Goal: Task Accomplishment & Management: Manage account settings

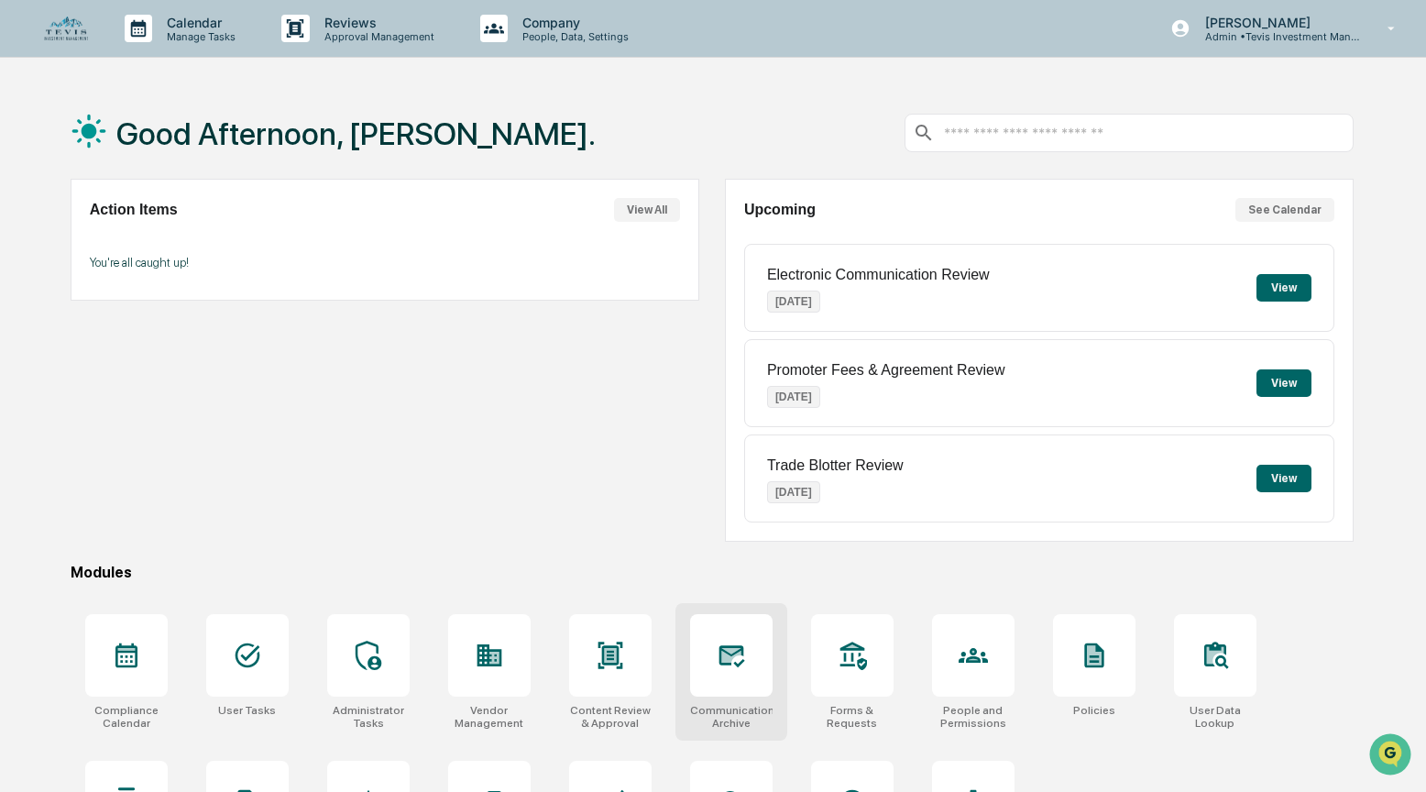
click at [708, 638] on div at bounding box center [731, 655] width 83 height 83
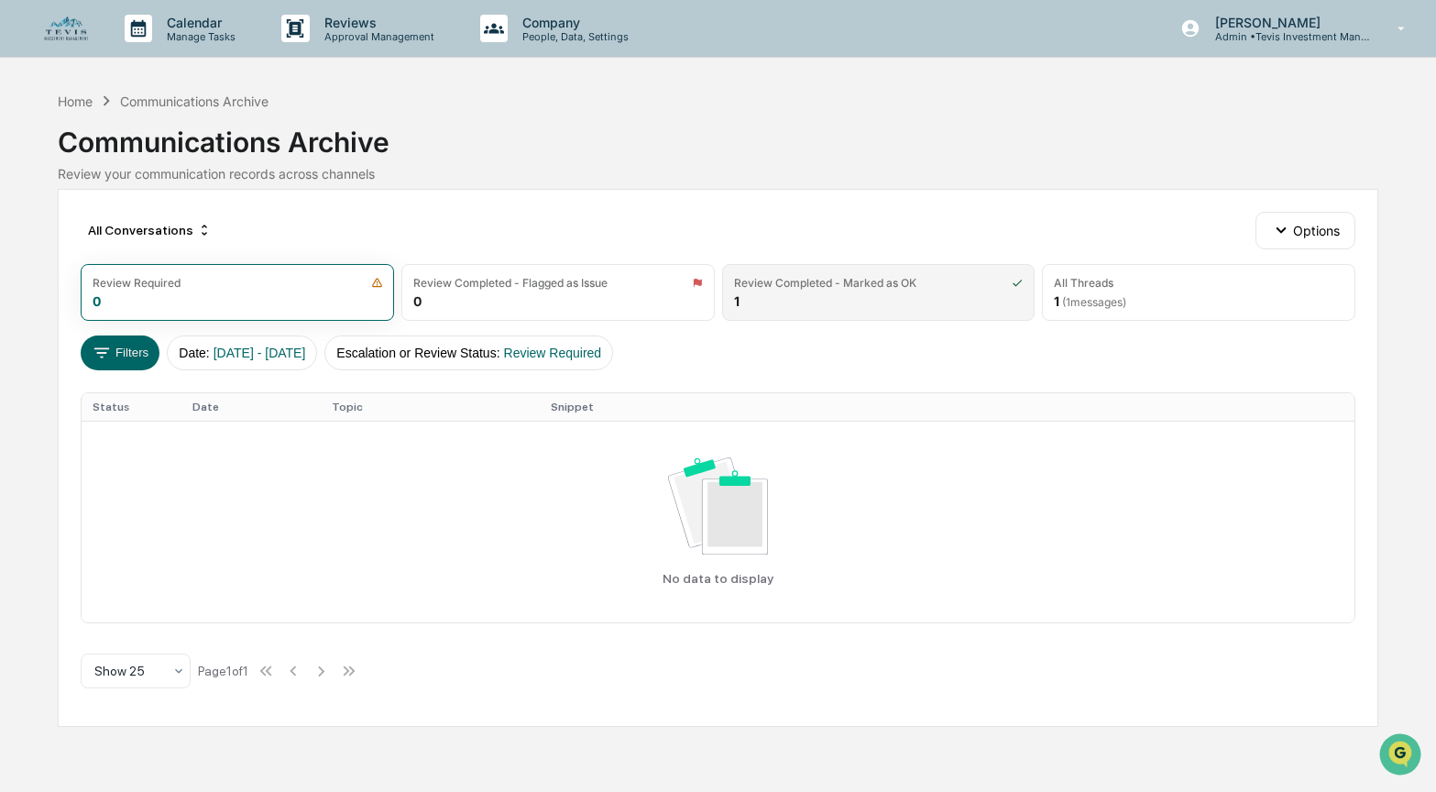
click at [801, 291] on div "Review Completed - Marked as OK 1" at bounding box center [879, 292] width 314 height 57
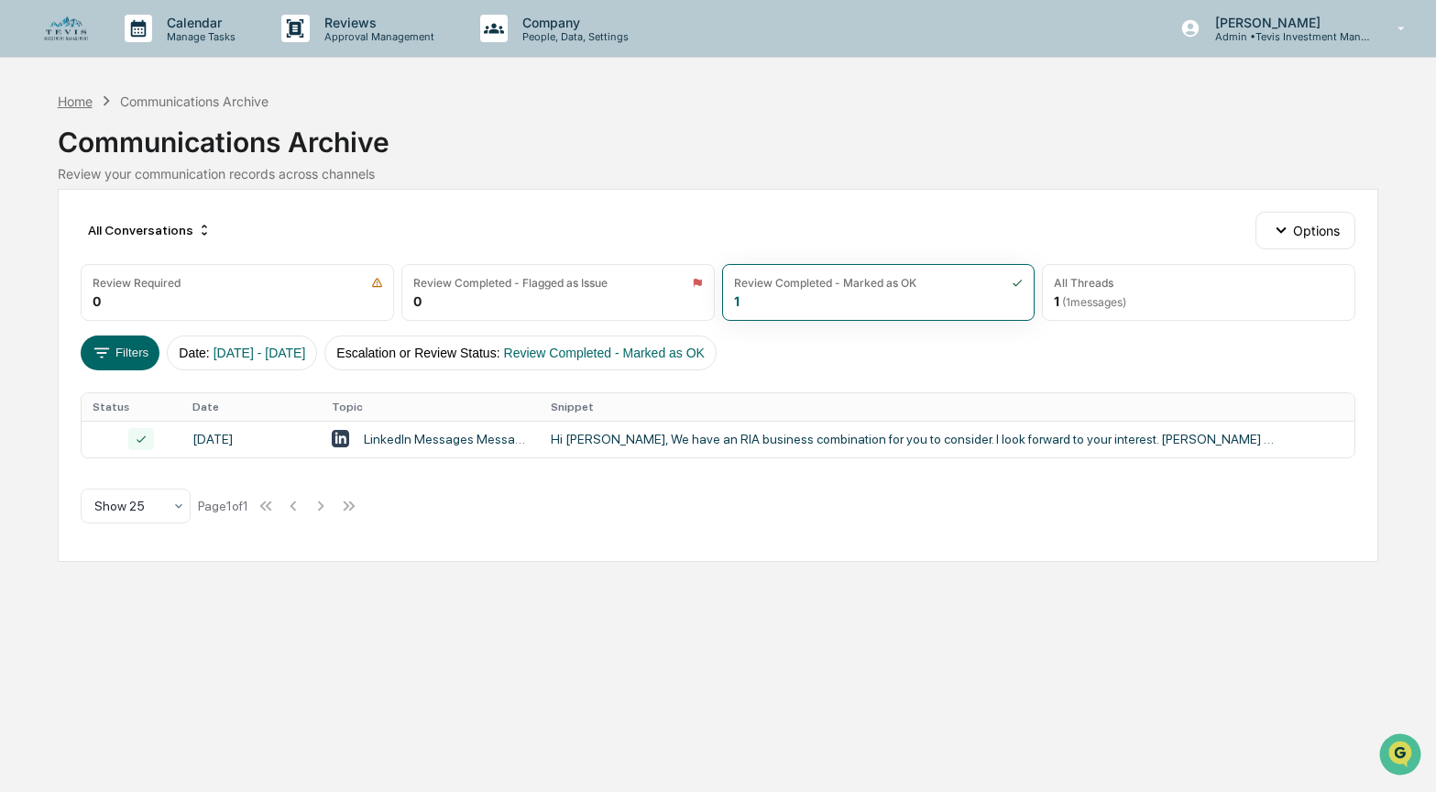
click at [63, 103] on div "Home" at bounding box center [75, 102] width 35 height 16
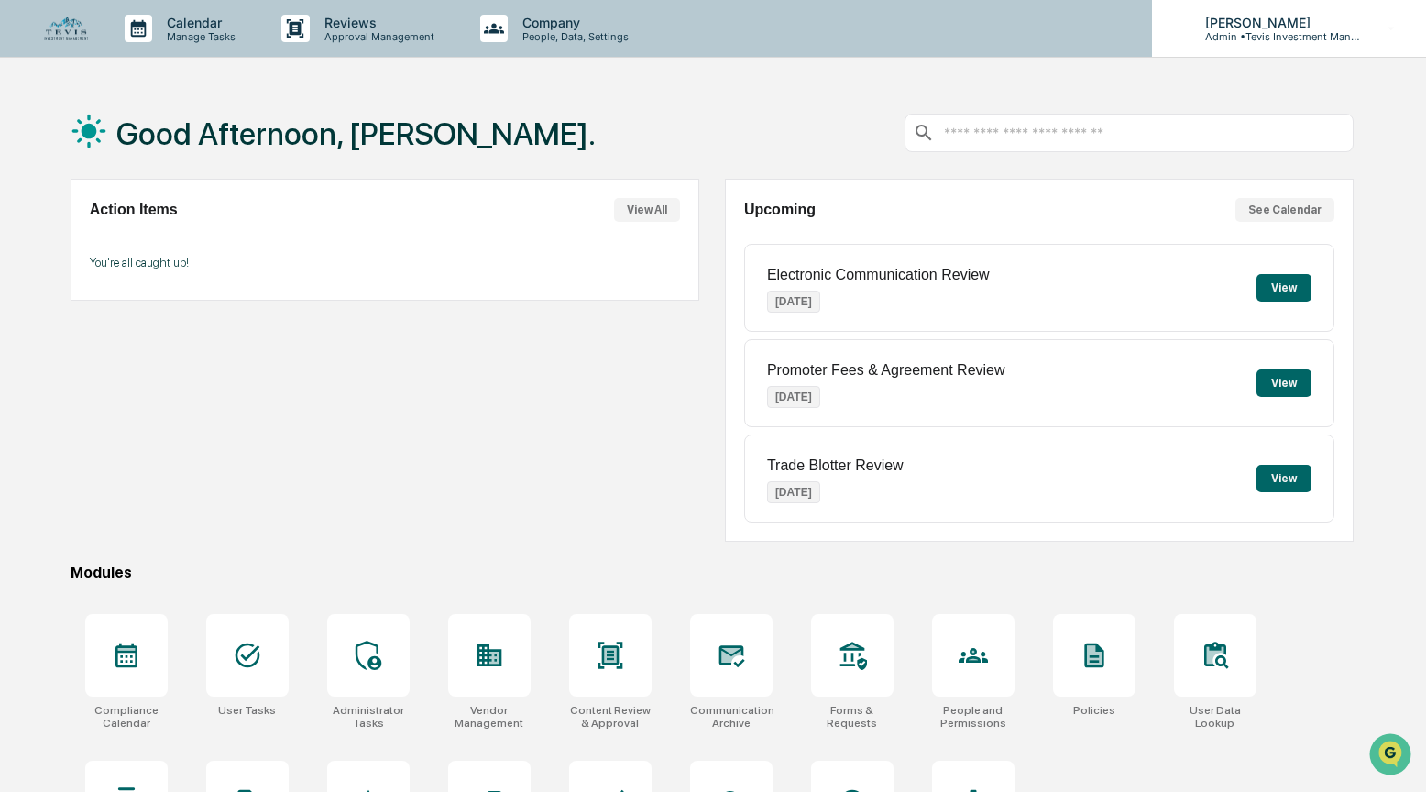
click at [1267, 37] on p "Admin • Tevis Investment Management" at bounding box center [1276, 36] width 171 height 13
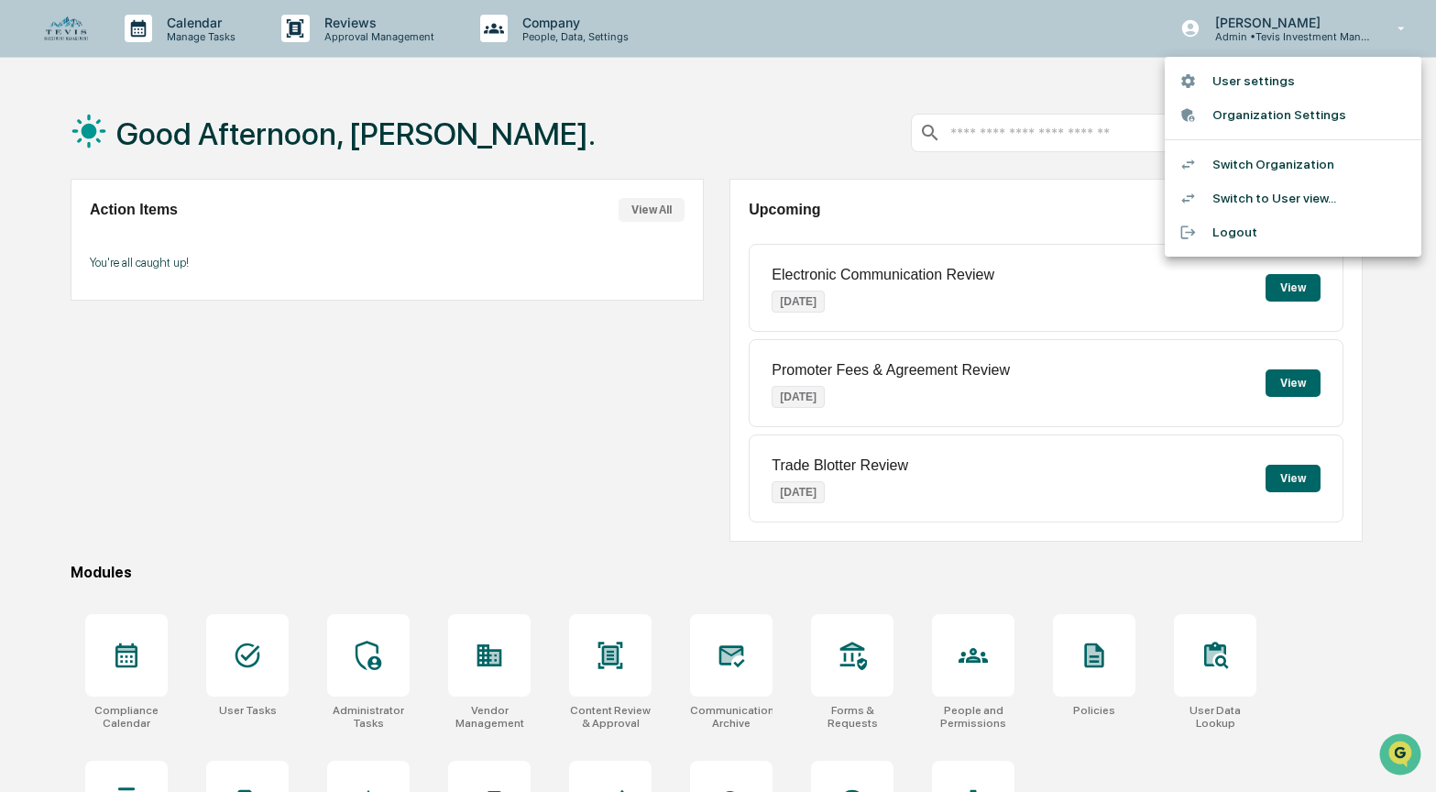
click at [1251, 166] on li "Switch Organization" at bounding box center [1293, 165] width 257 height 34
